Goal: Register for event/course: Register for event/course

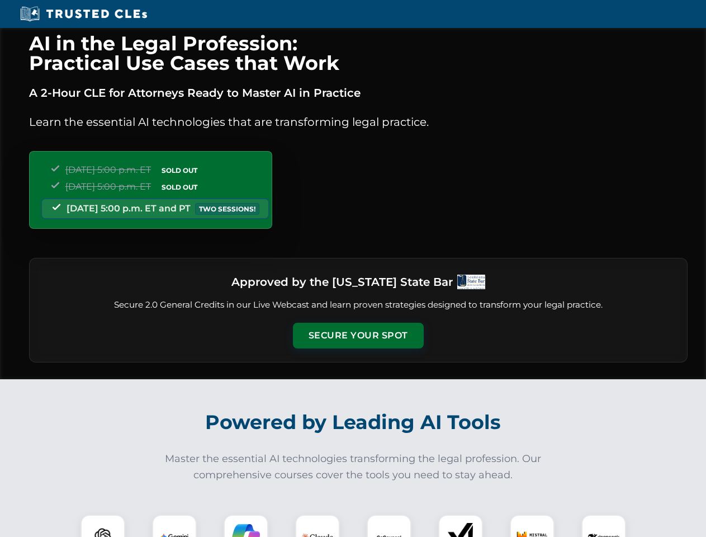
click at [358, 336] on button "Secure Your Spot" at bounding box center [358, 336] width 131 height 26
click at [103, 526] on img at bounding box center [103, 537] width 32 height 32
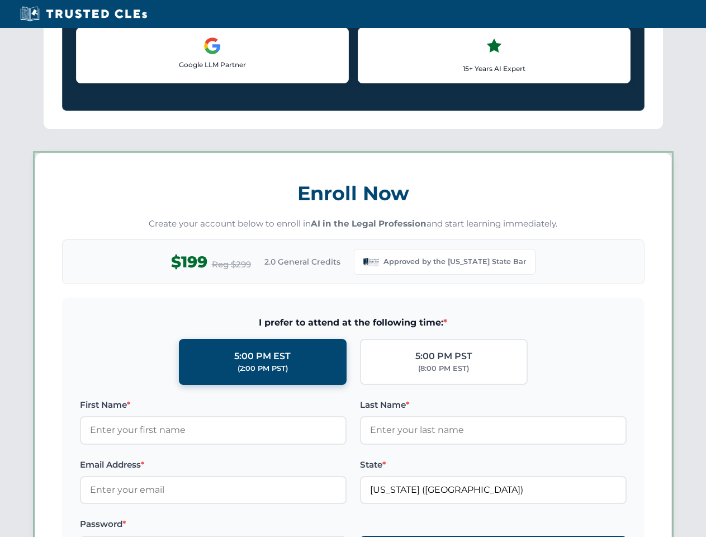
click at [246, 526] on label "Password *" at bounding box center [213, 523] width 267 height 13
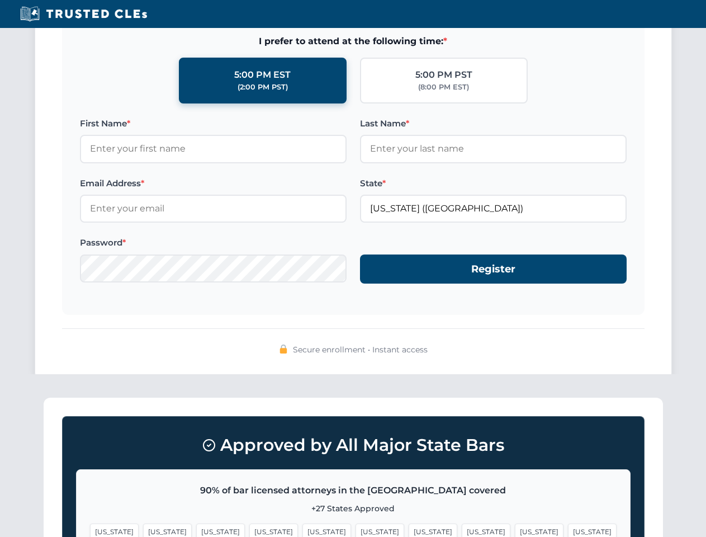
click at [515, 526] on span "[US_STATE]" at bounding box center [539, 532] width 49 height 16
